Goal: Book appointment/travel/reservation

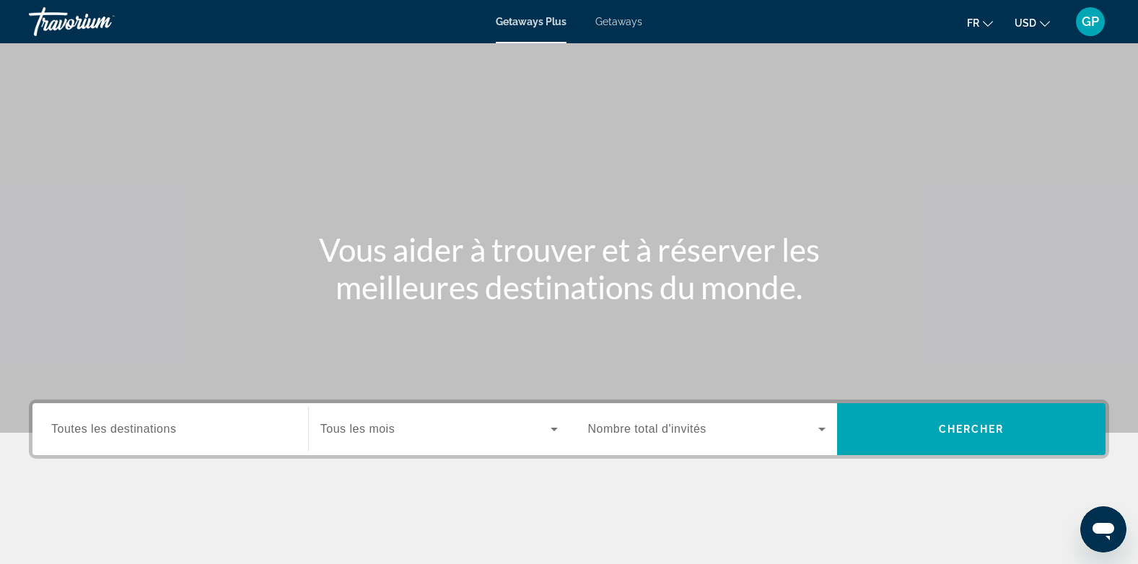
click at [626, 26] on span "Getaways" at bounding box center [618, 22] width 47 height 12
click at [58, 434] on span "Toutes les destinations" at bounding box center [113, 429] width 125 height 12
click at [58, 434] on input "Destination Toutes les destinations" at bounding box center [170, 430] width 238 height 17
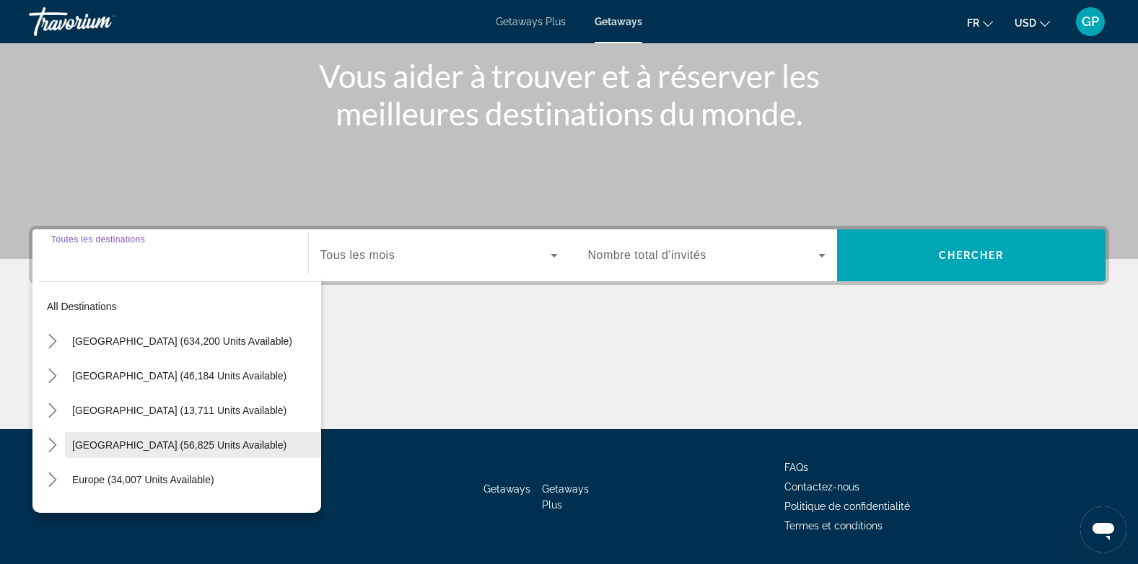
scroll to position [216, 0]
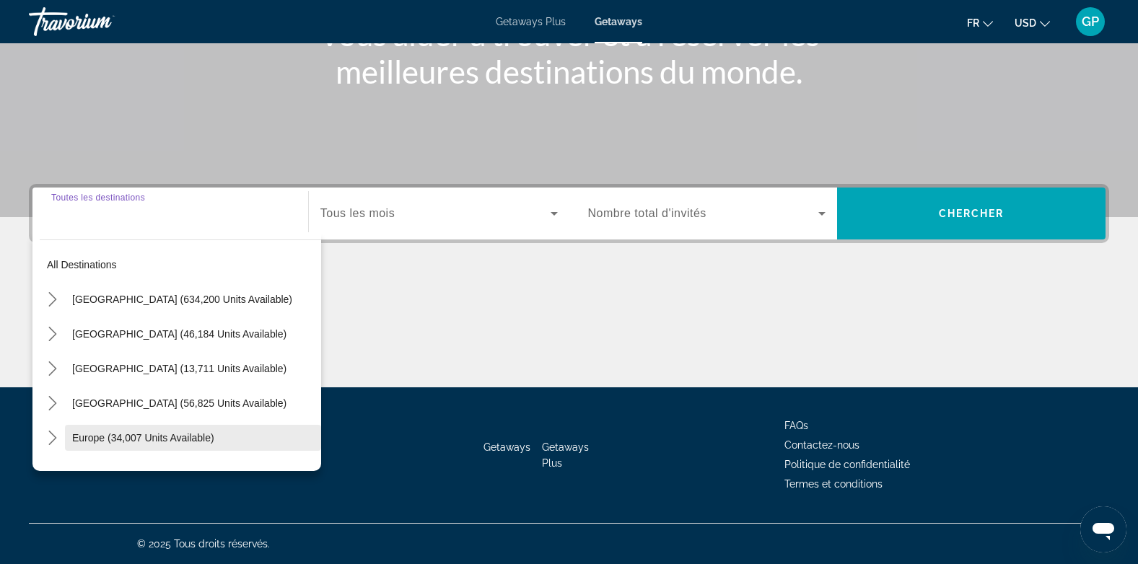
click at [85, 437] on span "Europe (34,007 units available)" at bounding box center [143, 438] width 142 height 12
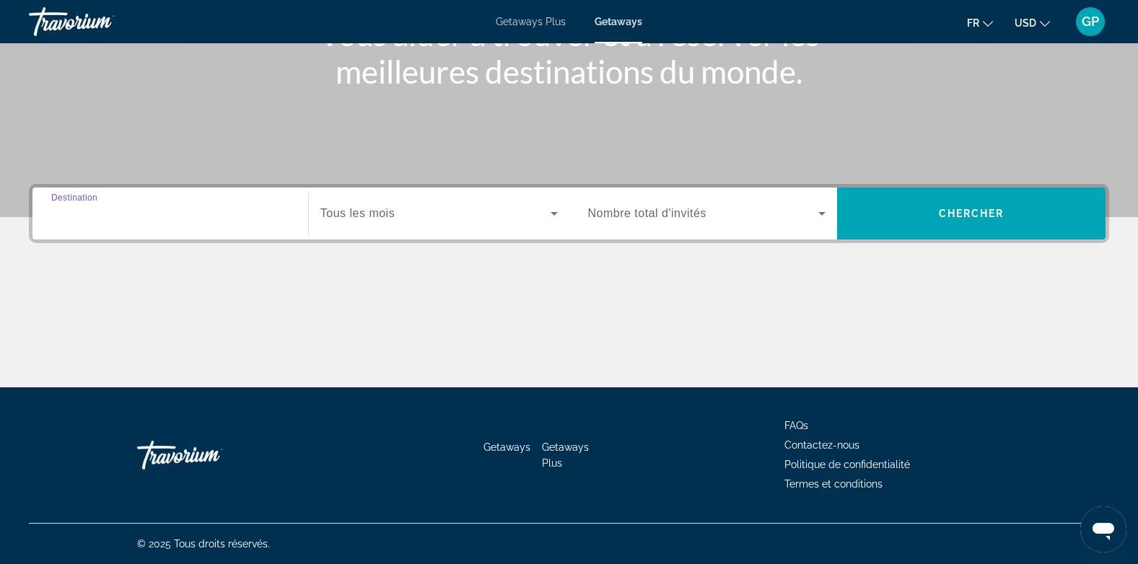
type input "**********"
click at [510, 217] on span "Search widget" at bounding box center [435, 213] width 230 height 17
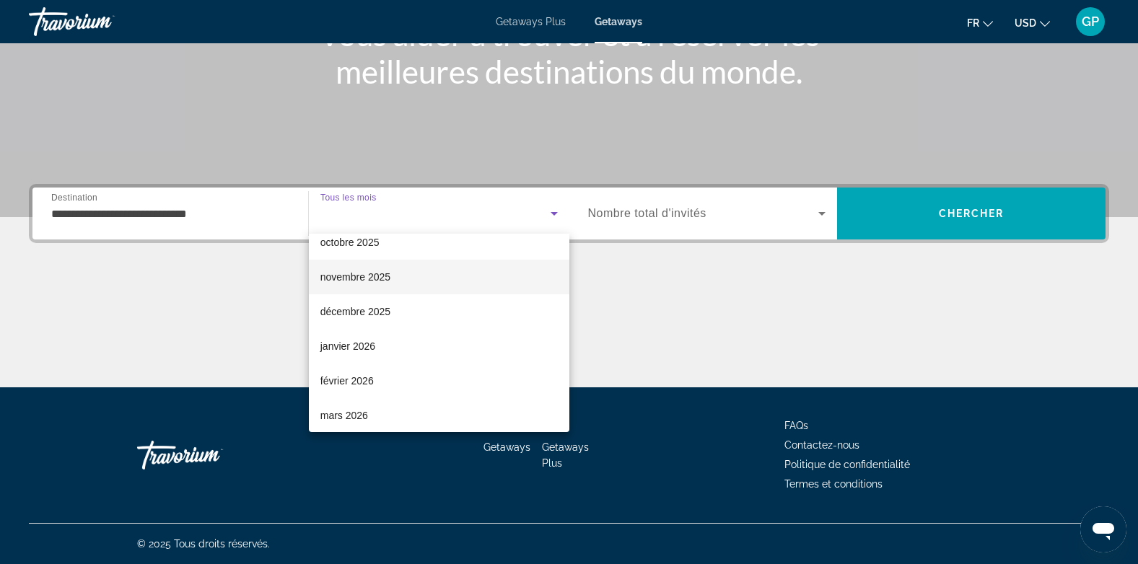
scroll to position [144, 0]
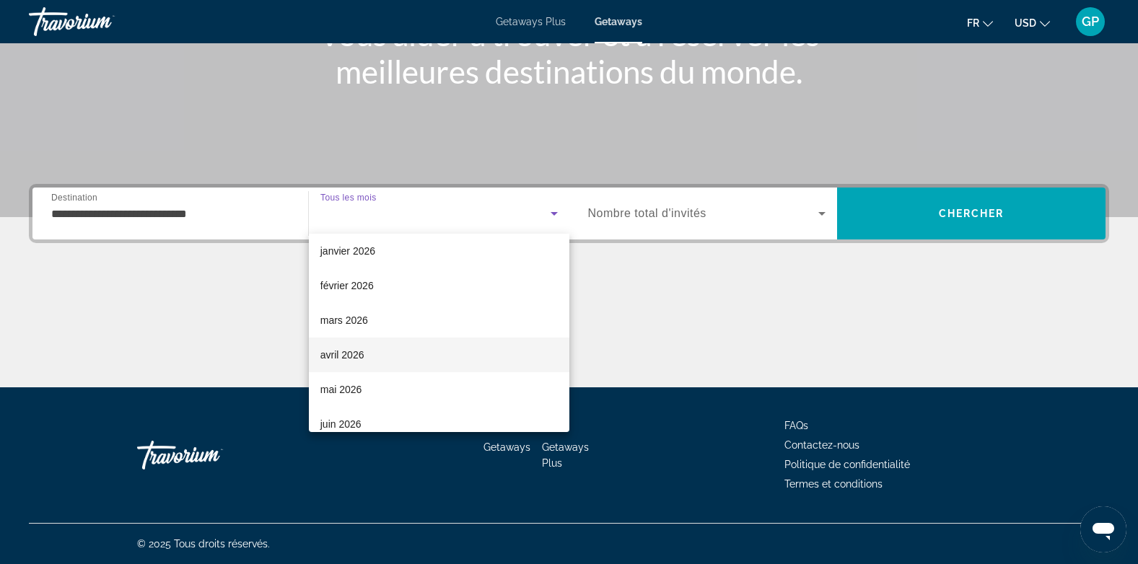
click at [379, 355] on mat-option "avril 2026" at bounding box center [439, 355] width 261 height 35
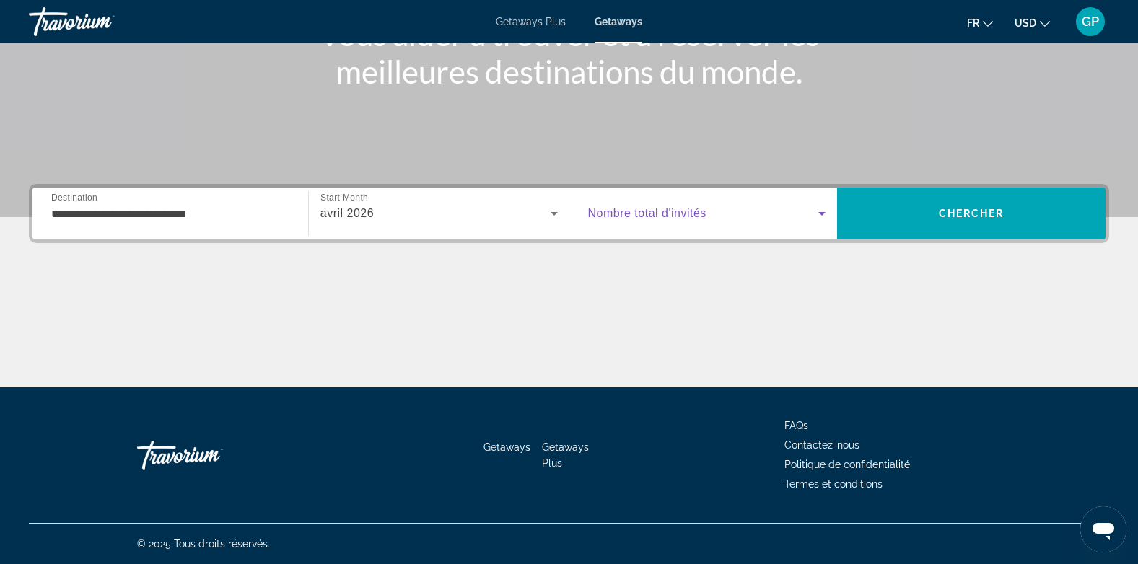
click at [736, 211] on span "Search widget" at bounding box center [703, 213] width 231 height 17
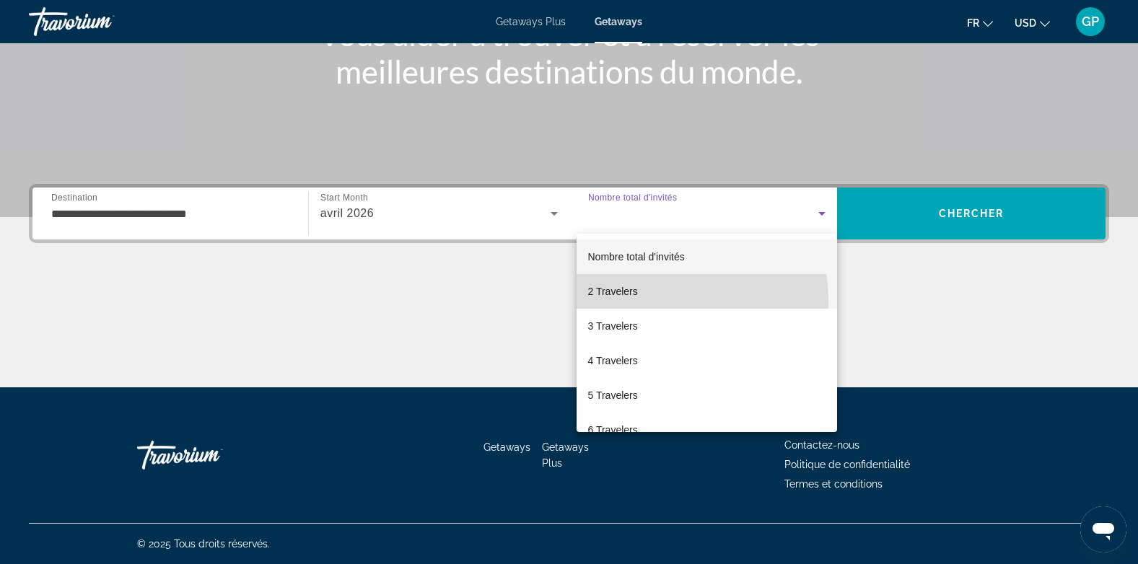
click at [659, 301] on mat-option "2 Travelers" at bounding box center [707, 291] width 261 height 35
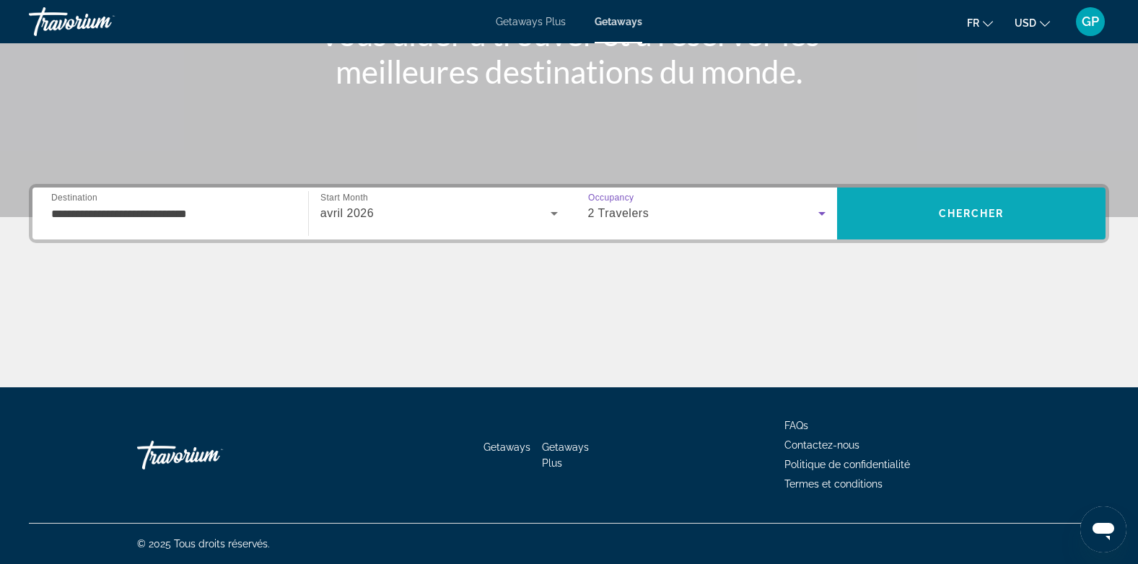
click at [920, 224] on span "Search" at bounding box center [971, 213] width 268 height 35
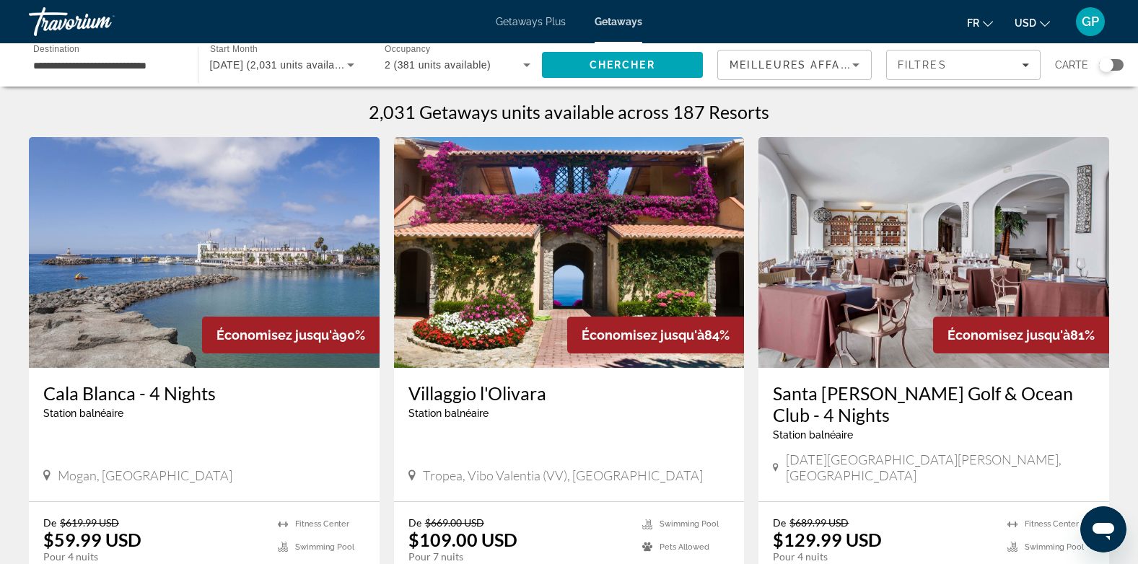
click at [1028, 25] on span "USD" at bounding box center [1026, 23] width 22 height 12
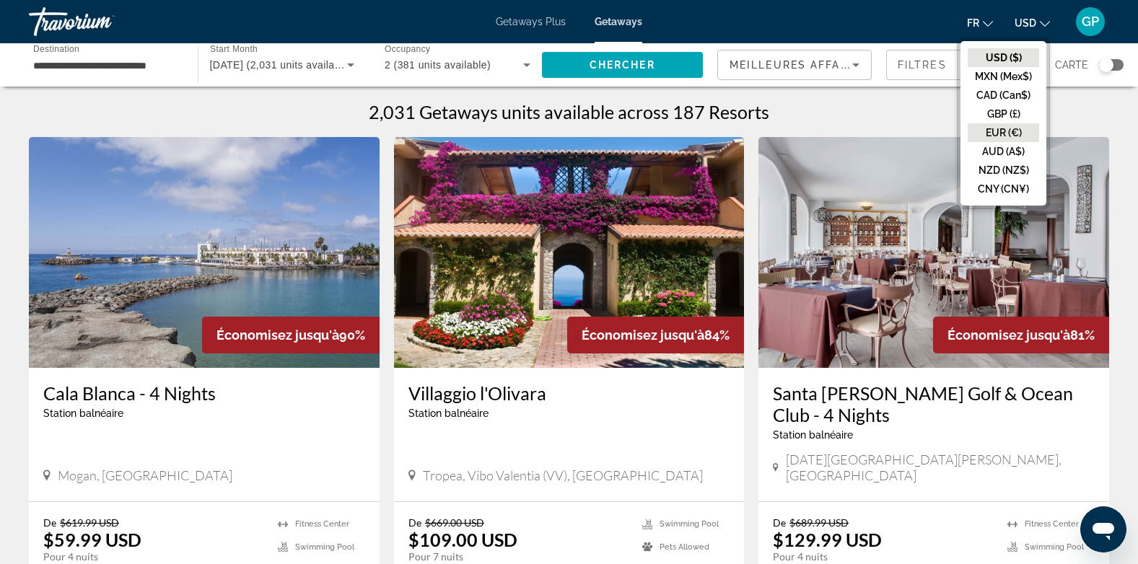
click at [988, 130] on button "EUR (€)" at bounding box center [1003, 132] width 71 height 19
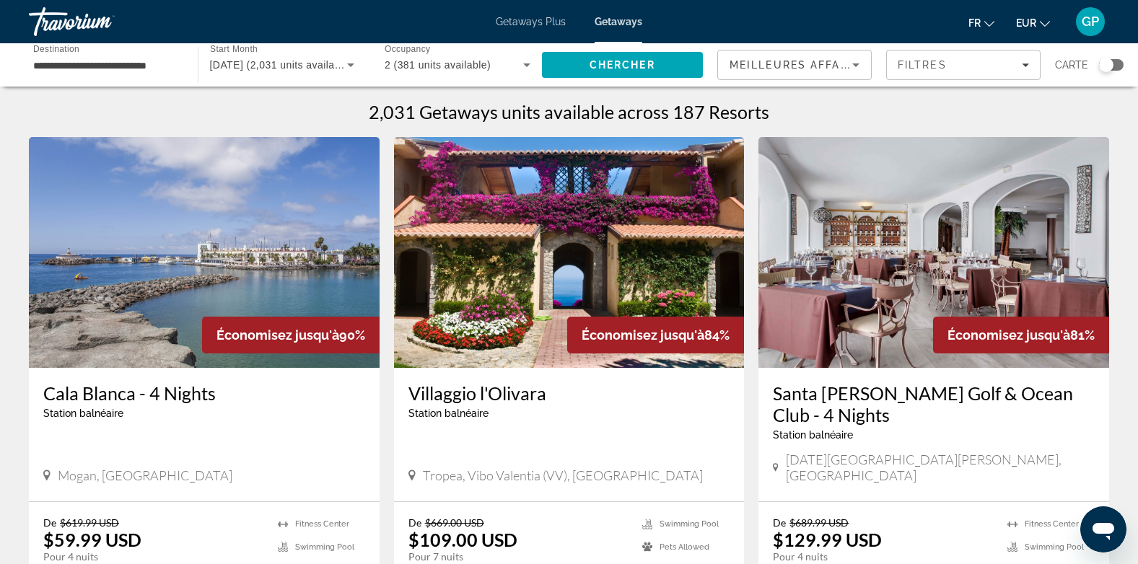
click at [1032, 26] on span "EUR" at bounding box center [1026, 23] width 20 height 12
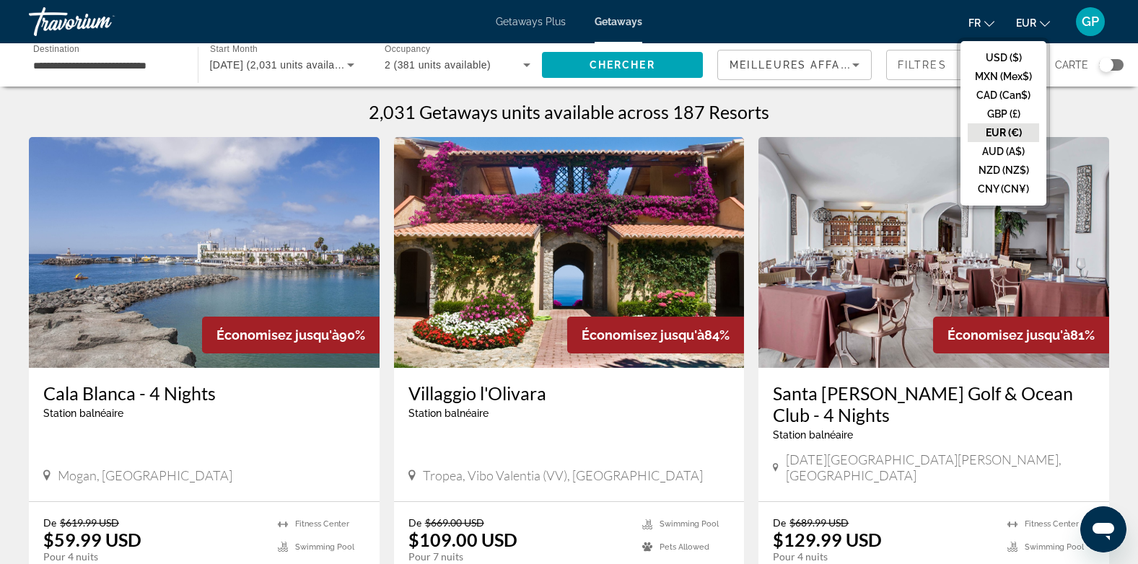
click at [989, 128] on button "EUR (€)" at bounding box center [1003, 132] width 71 height 19
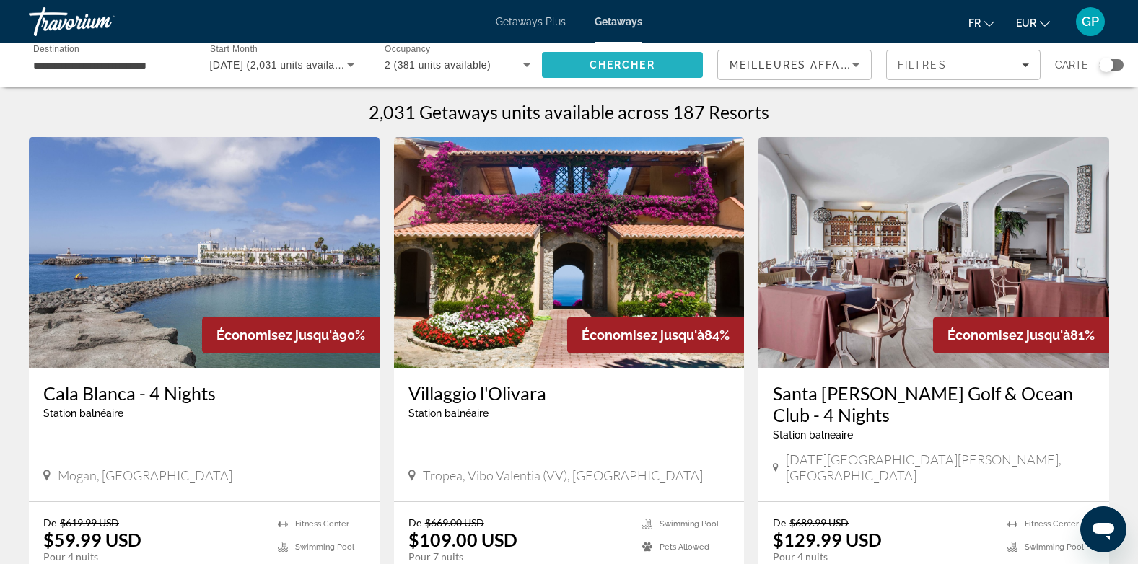
click at [619, 63] on span "Chercher" at bounding box center [623, 65] width 66 height 12
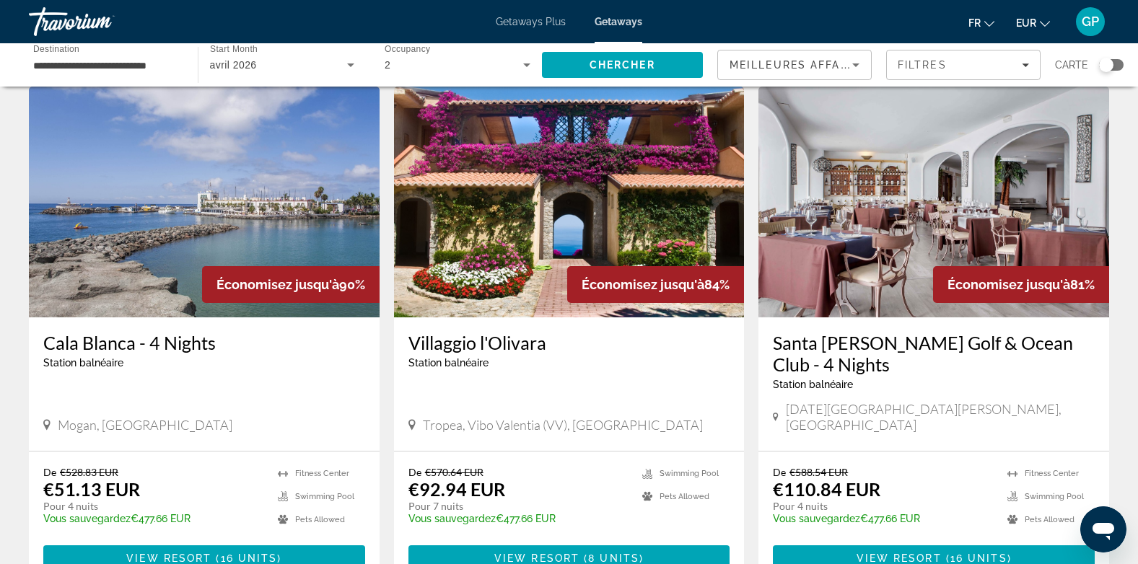
scroll to position [72, 0]
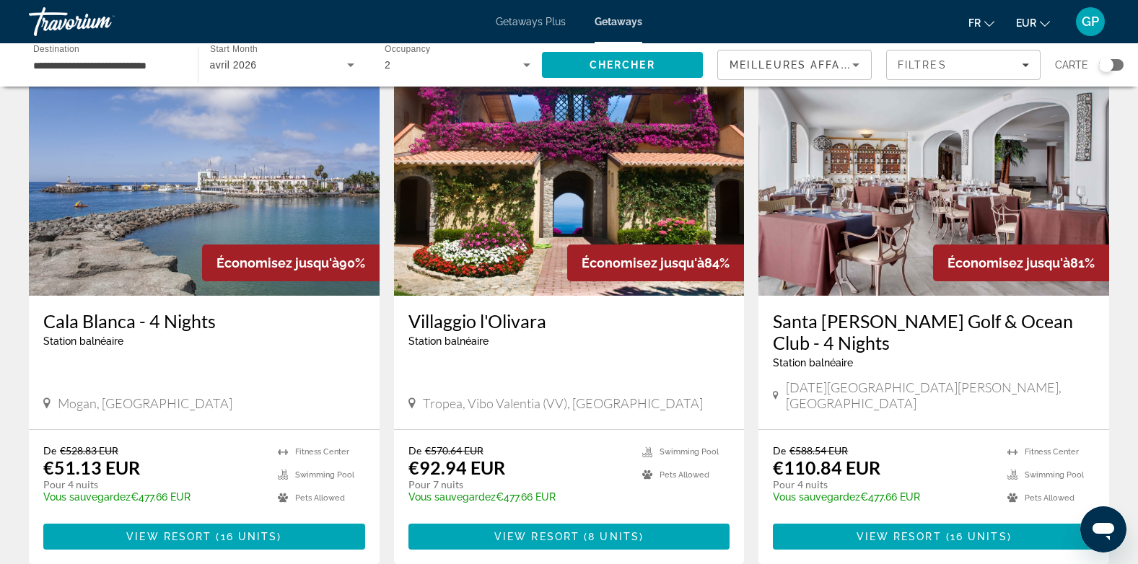
click at [520, 240] on img "Main content" at bounding box center [569, 180] width 351 height 231
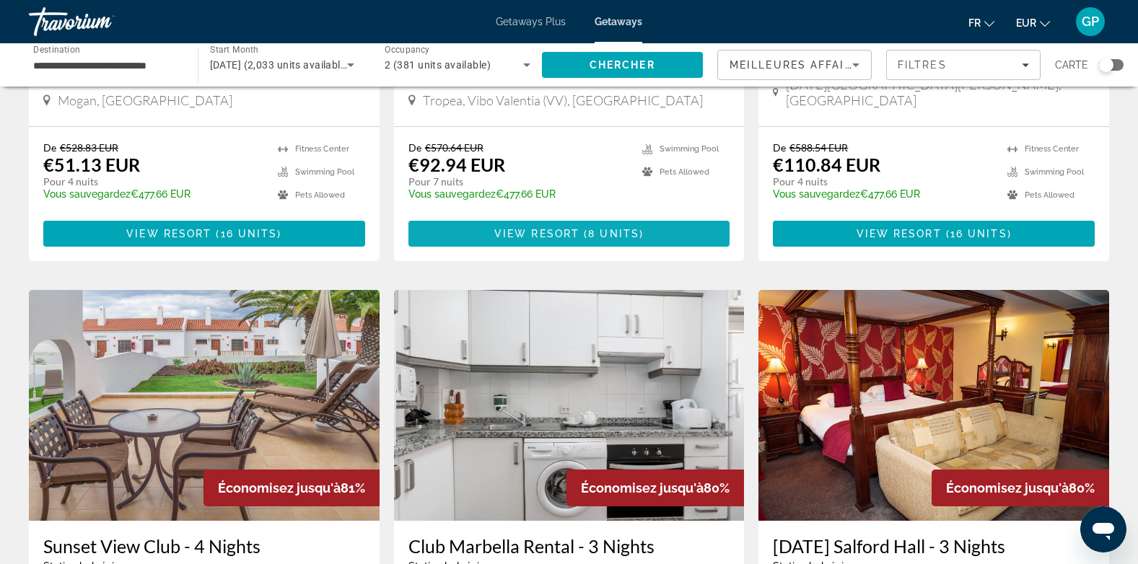
scroll to position [505, 0]
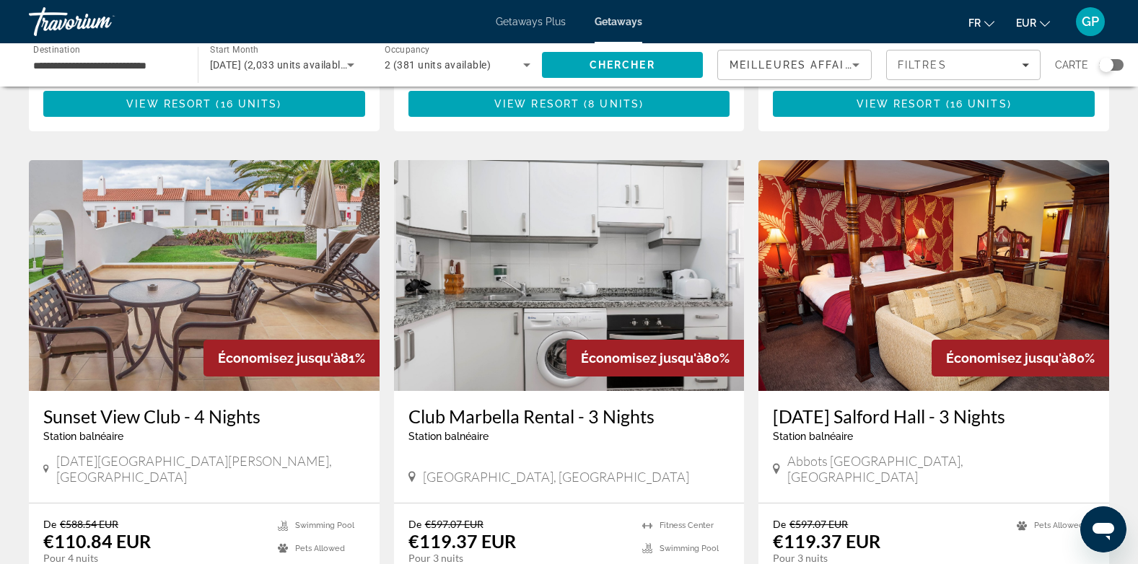
click at [232, 264] on img "Main content" at bounding box center [204, 275] width 351 height 231
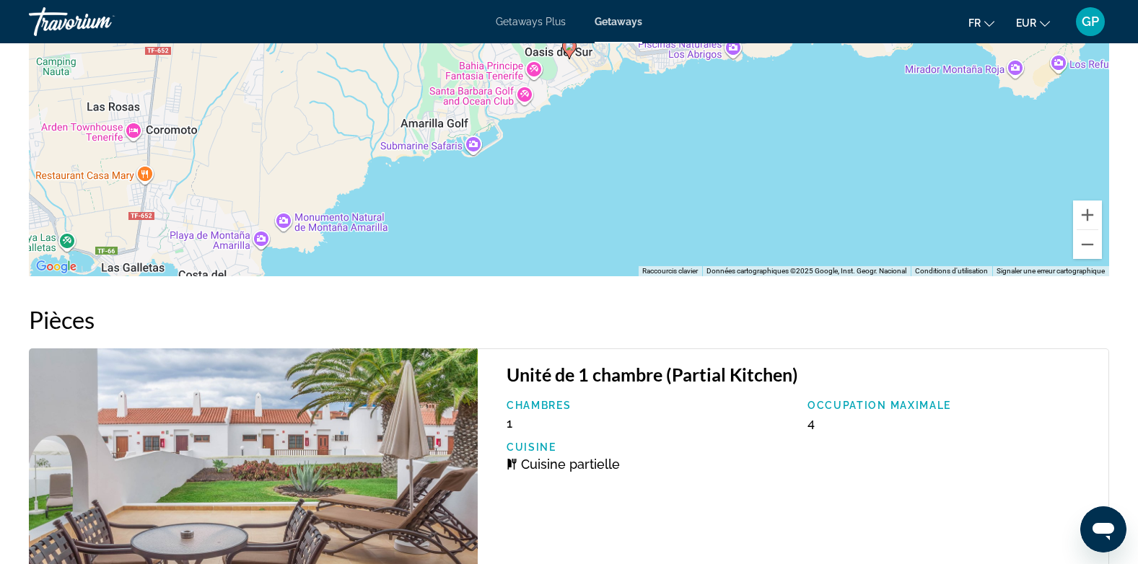
scroll to position [2093, 0]
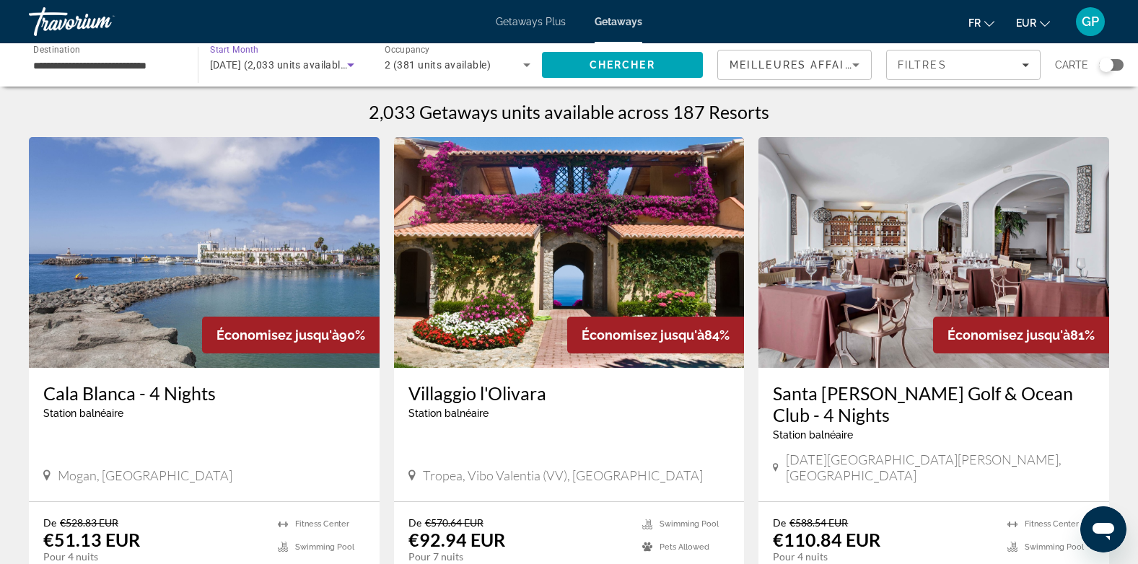
click at [257, 61] on span "[DATE] (2,033 units available)" at bounding box center [280, 65] width 140 height 12
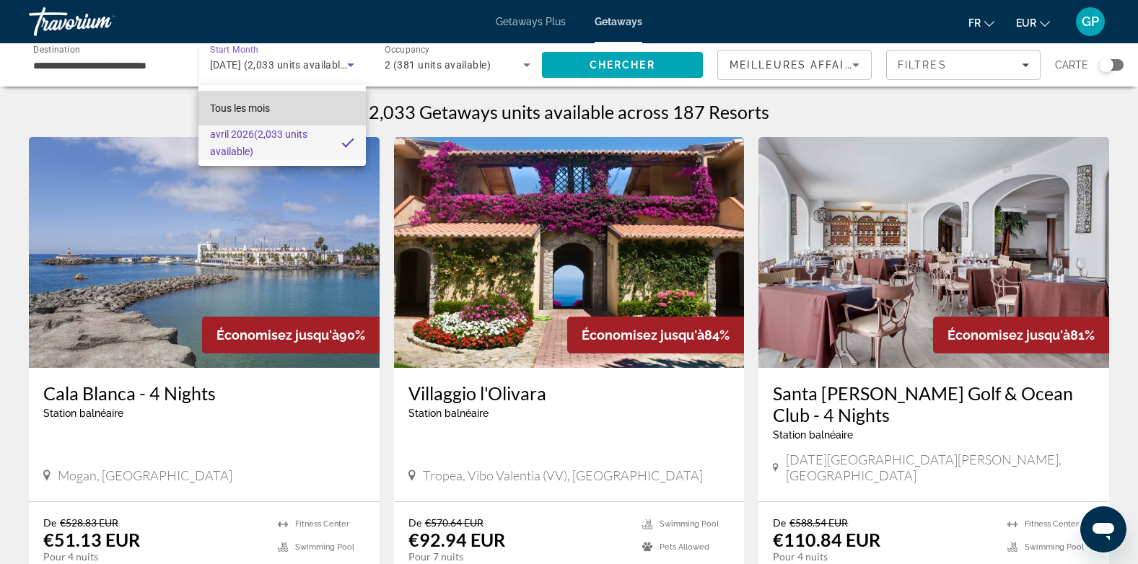
click at [227, 109] on span "Tous les mois" at bounding box center [240, 108] width 60 height 12
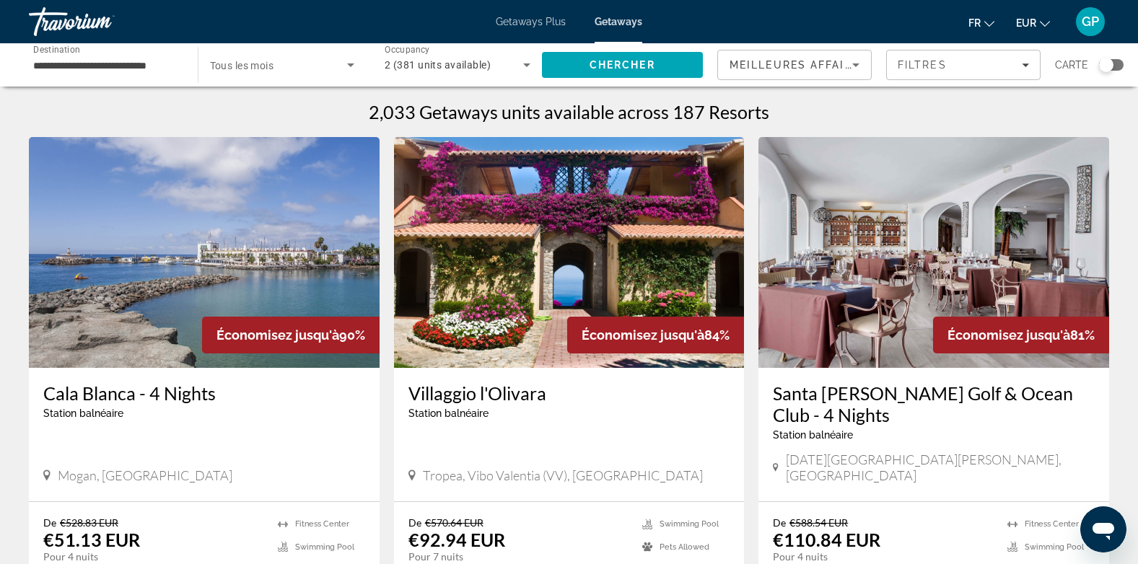
click at [31, 63] on div "**********" at bounding box center [106, 65] width 169 height 41
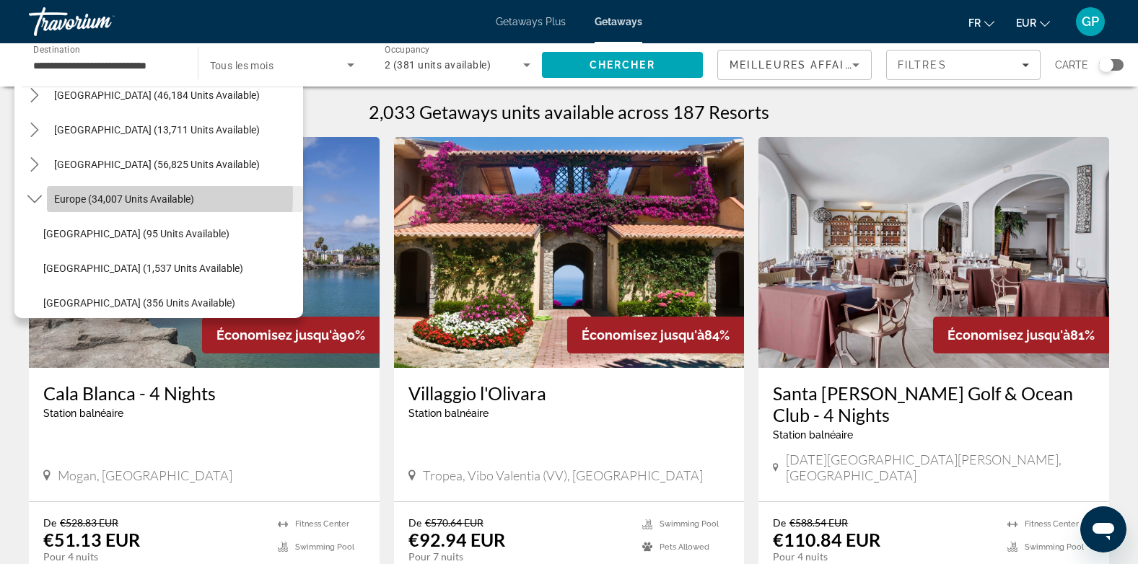
click at [89, 196] on span "Europe (34,007 units available)" at bounding box center [124, 199] width 140 height 12
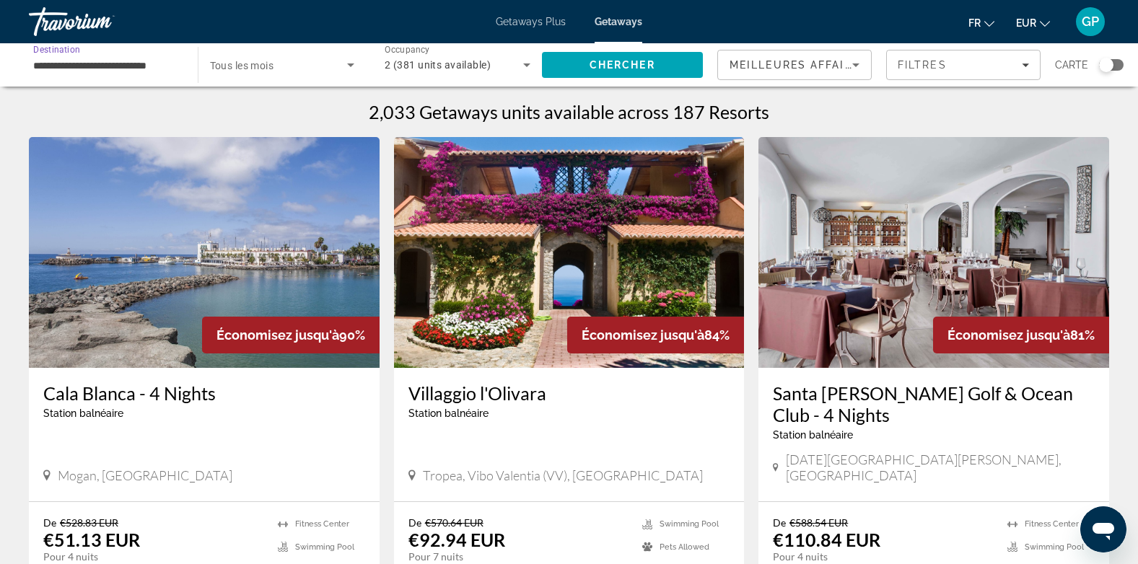
click at [254, 63] on span "Tous les mois" at bounding box center [242, 66] width 64 height 12
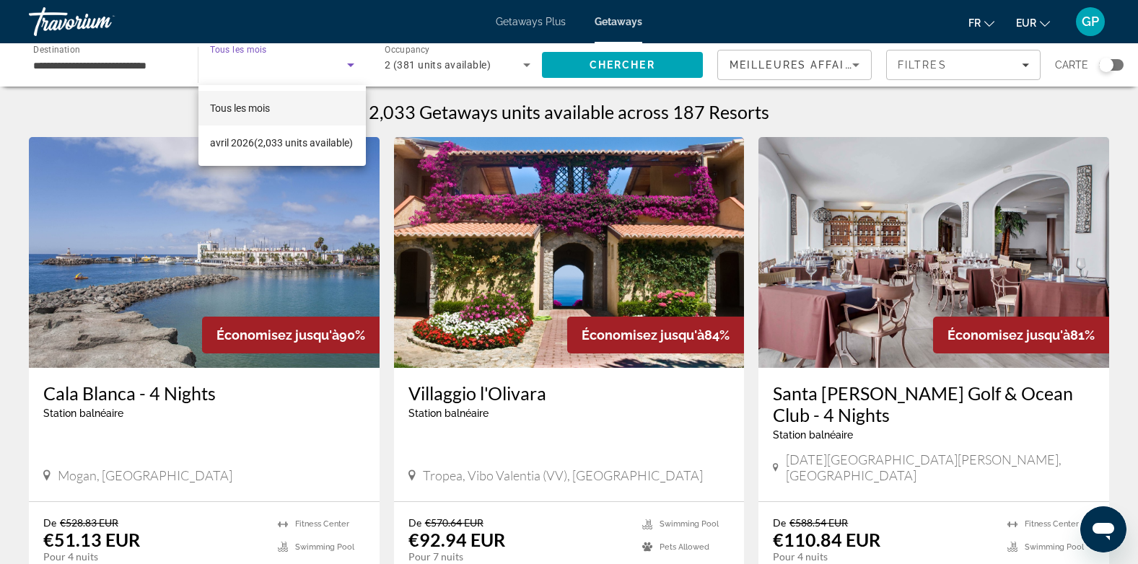
click at [255, 64] on div at bounding box center [569, 282] width 1138 height 564
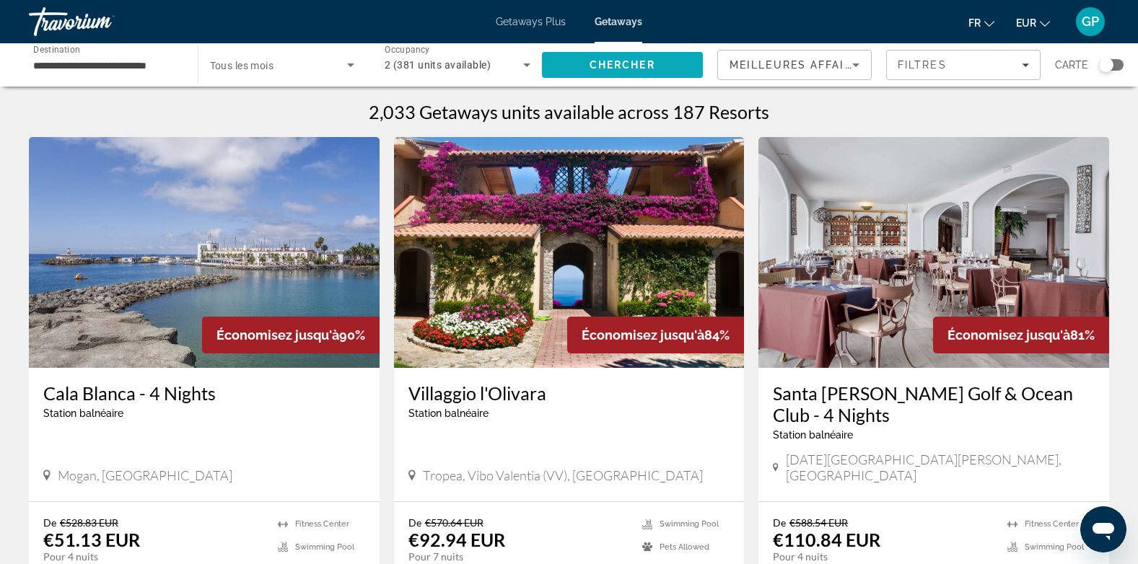
click at [625, 69] on span "Chercher" at bounding box center [623, 65] width 66 height 12
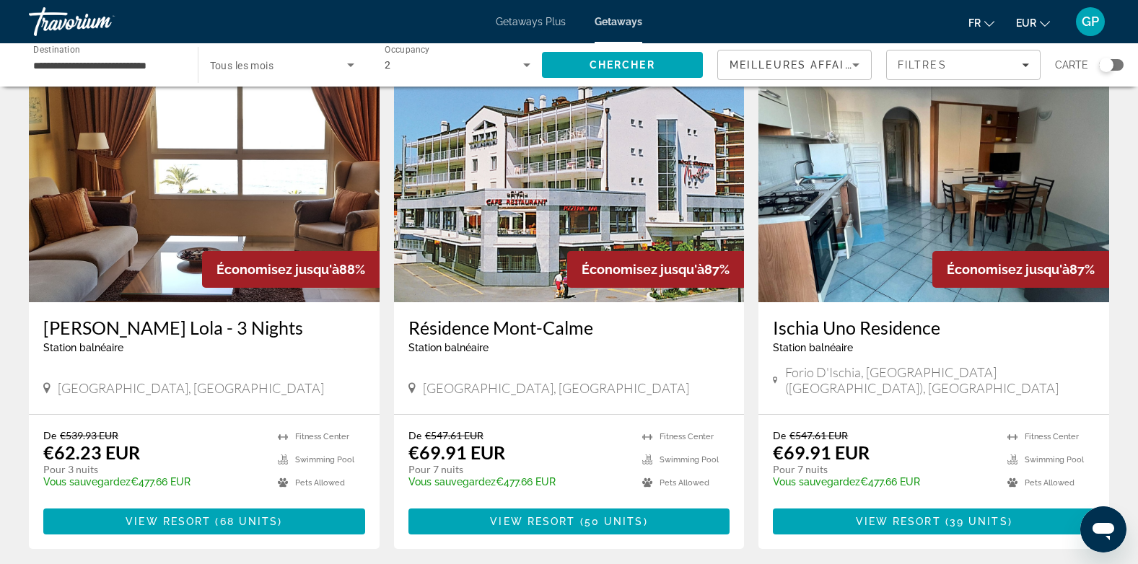
scroll to position [1648, 0]
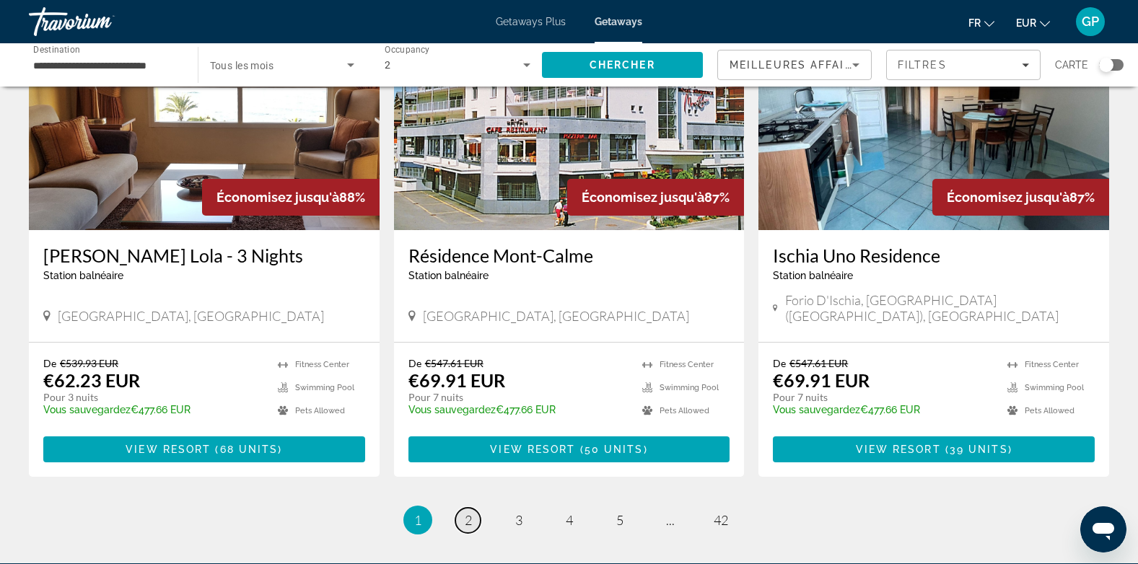
click at [465, 512] on span "2" at bounding box center [468, 520] width 7 height 16
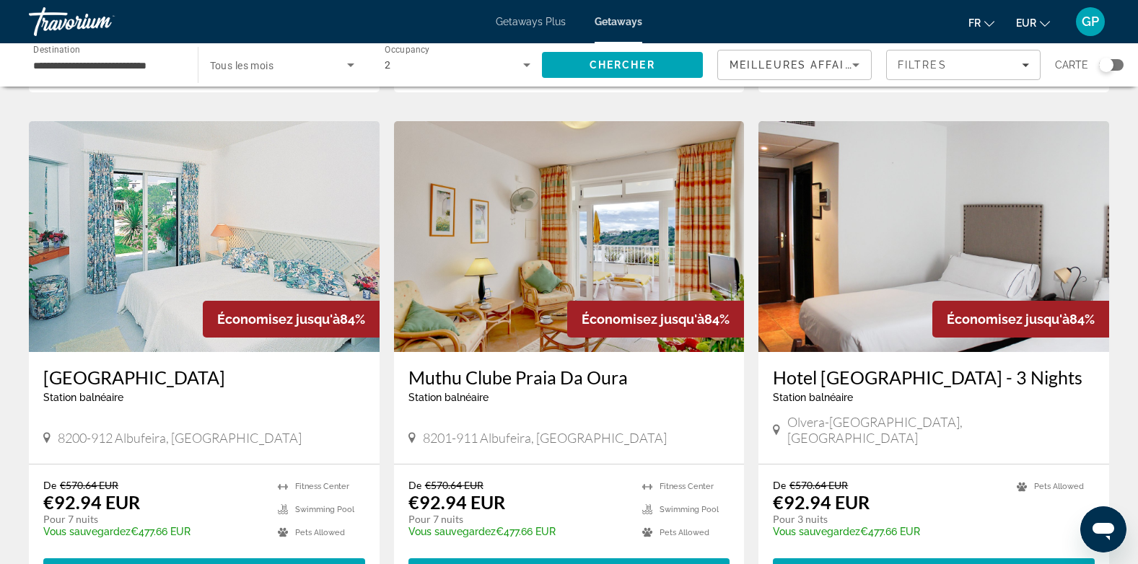
scroll to position [1010, 0]
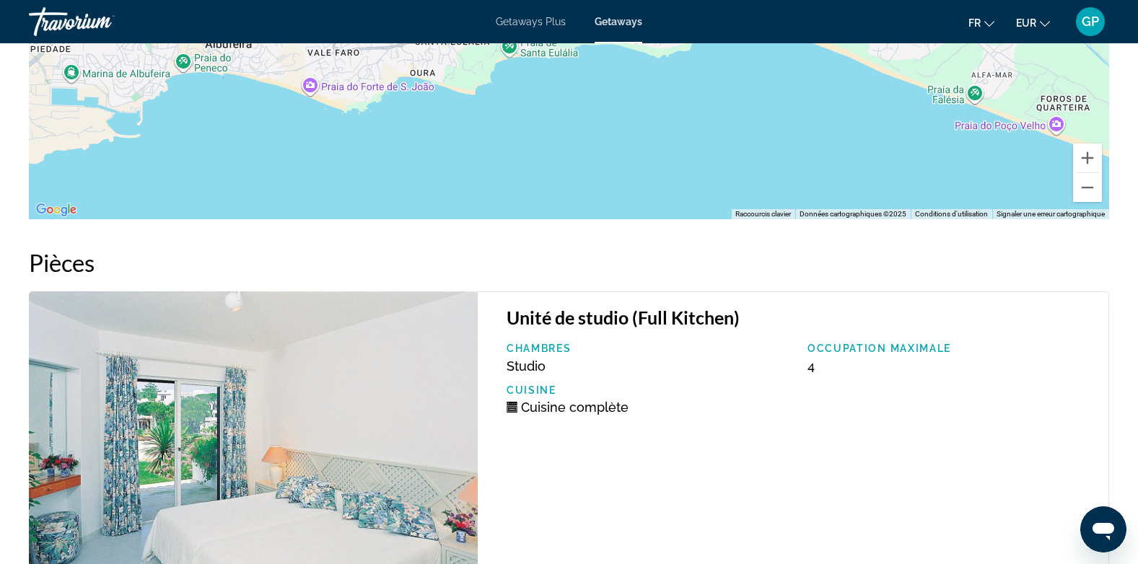
scroll to position [2341, 0]
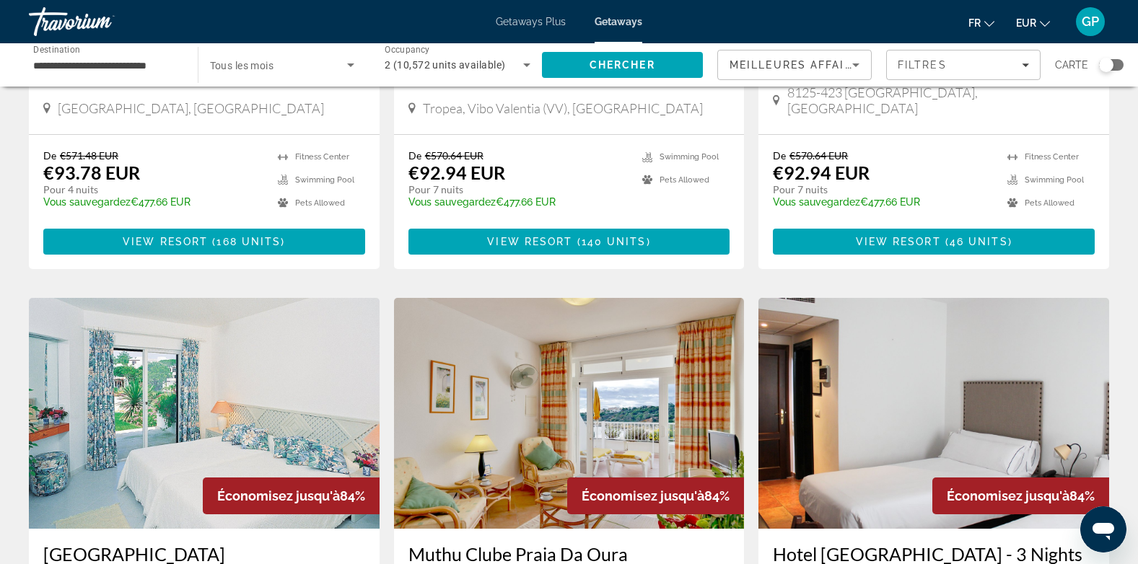
scroll to position [1010, 0]
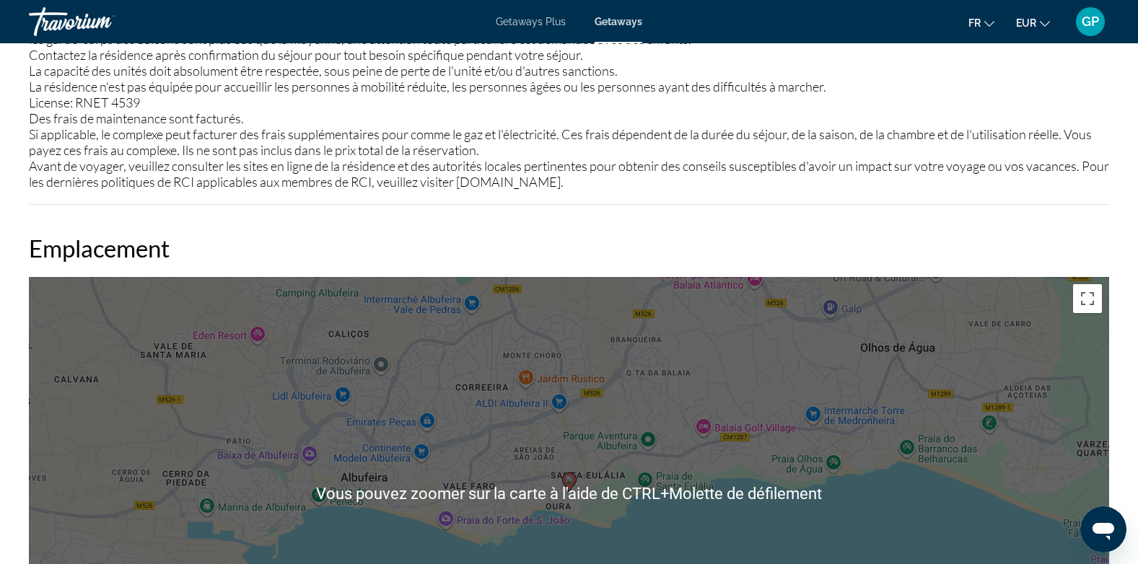
scroll to position [1943, 0]
